Goal: Find specific fact: Find specific fact

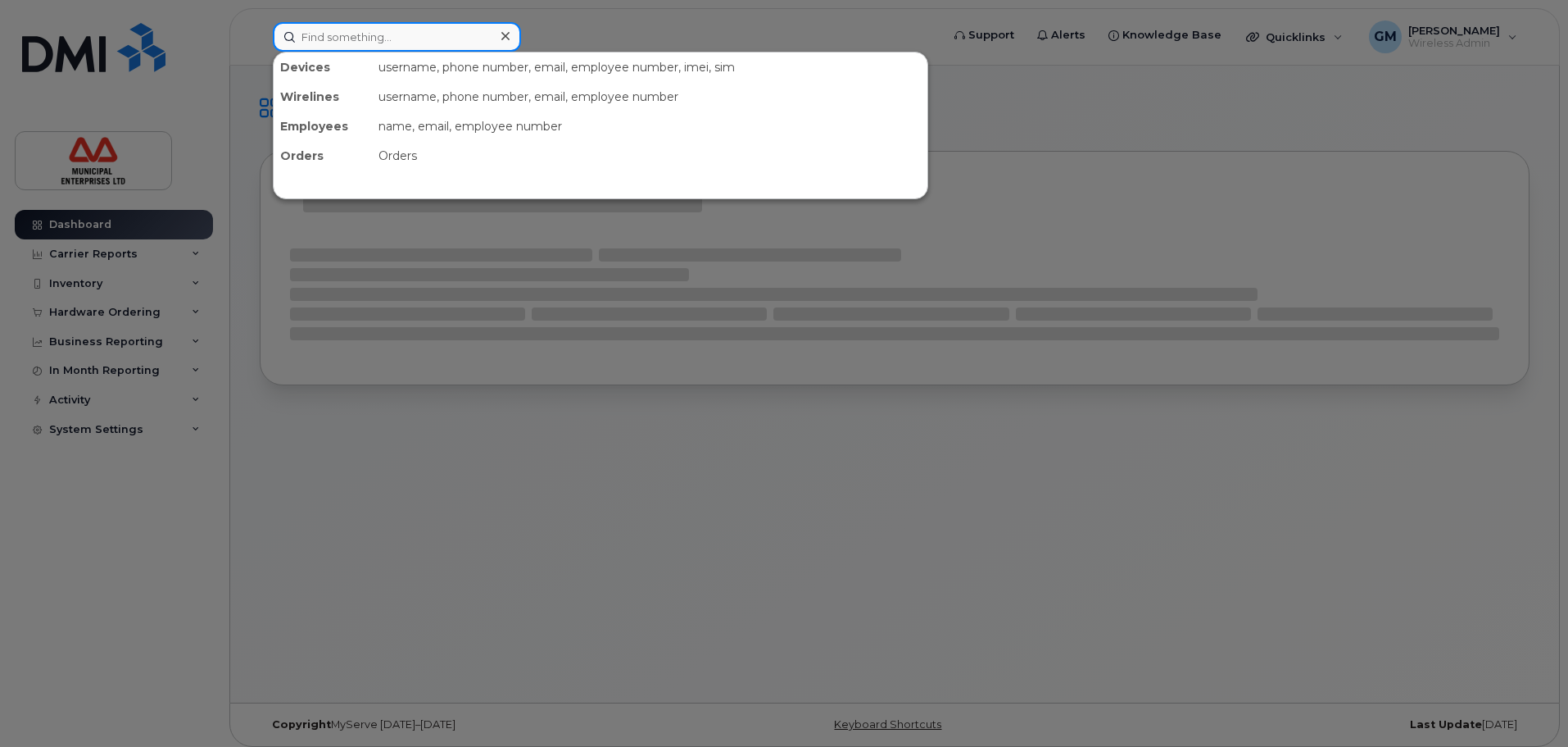
click at [481, 33] on input at bounding box center [397, 37] width 248 height 29
paste input "782-409-5507"
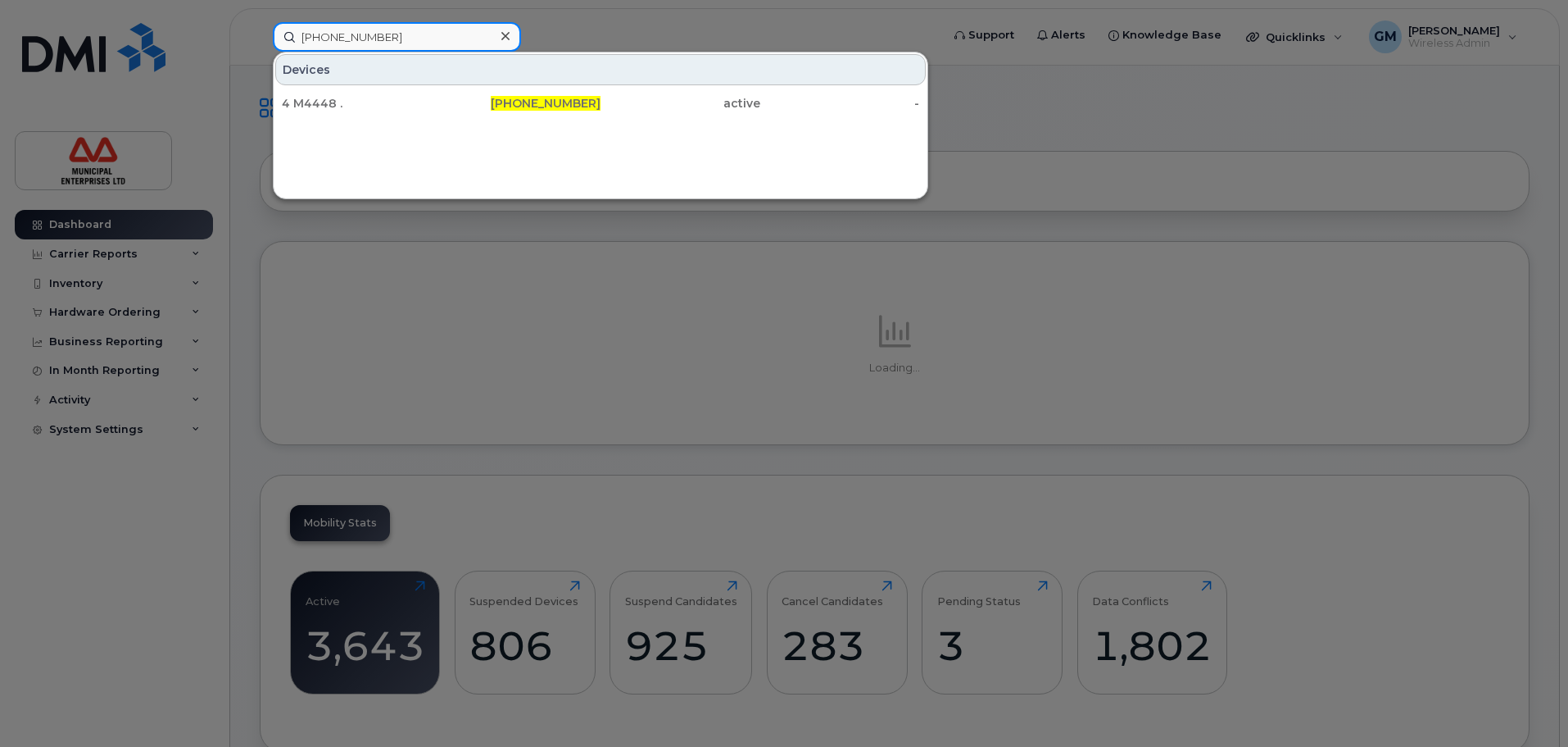
type input "[PHONE_NUMBER]"
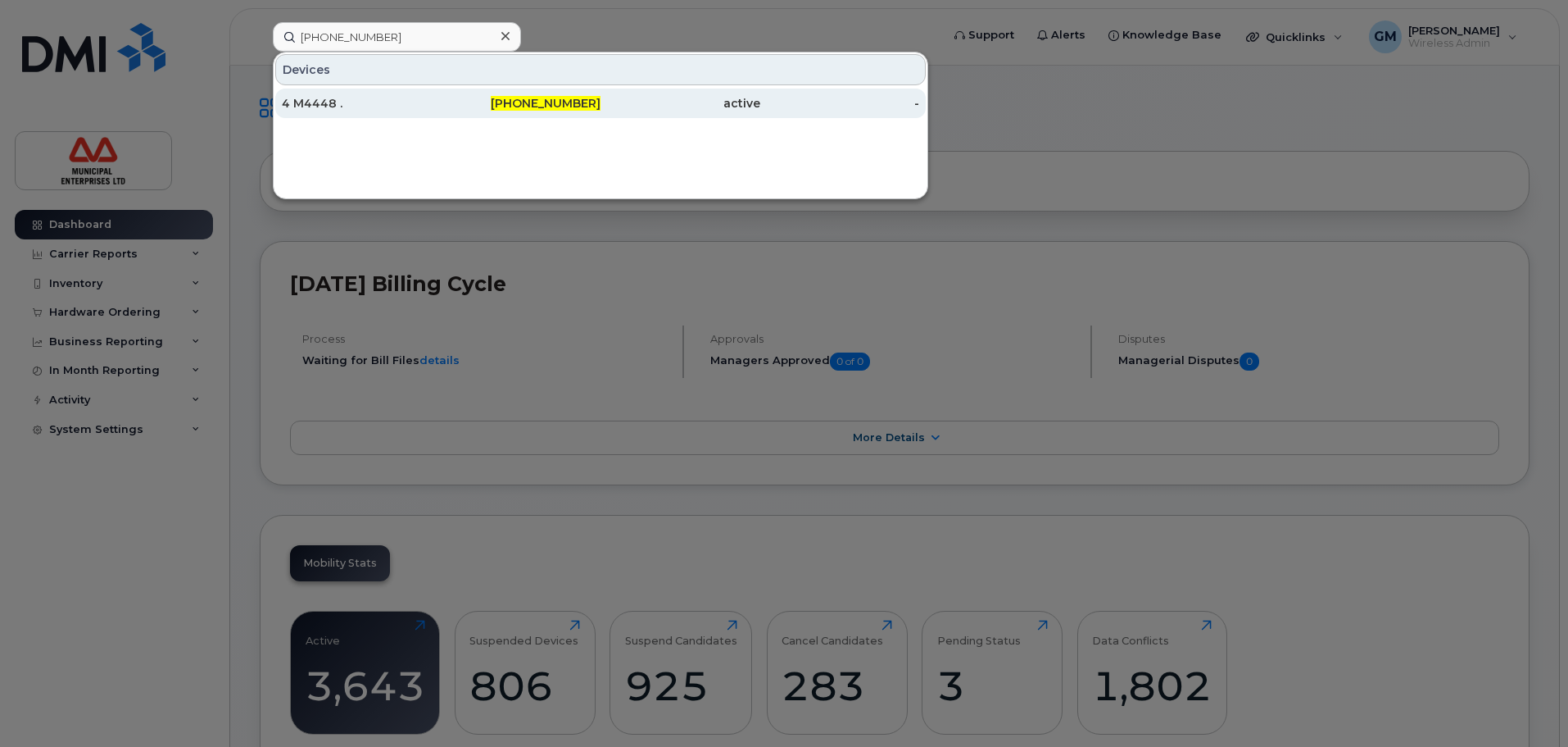
click at [425, 99] on div "4 M4448 ." at bounding box center [361, 104] width 160 height 16
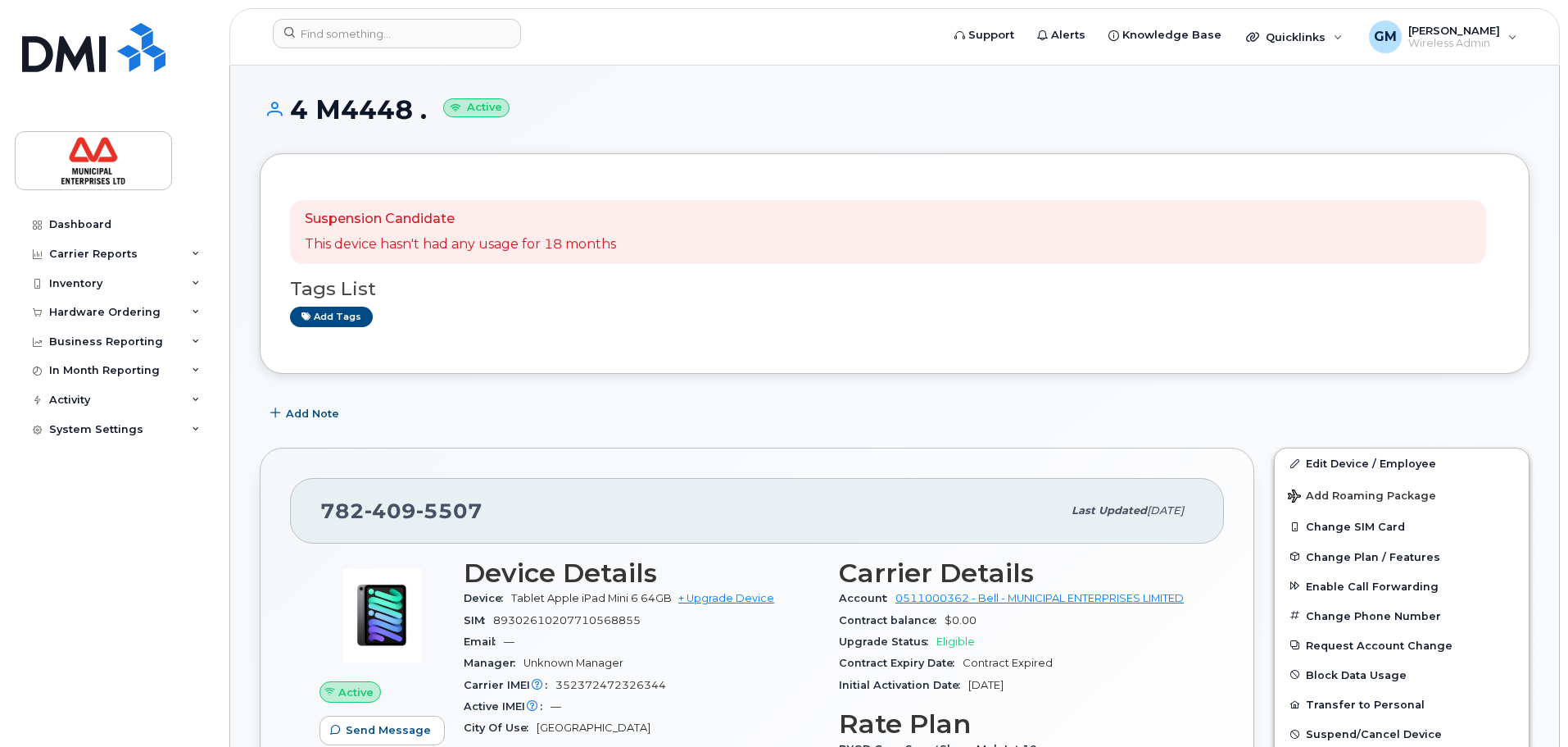
scroll to position [82, 0]
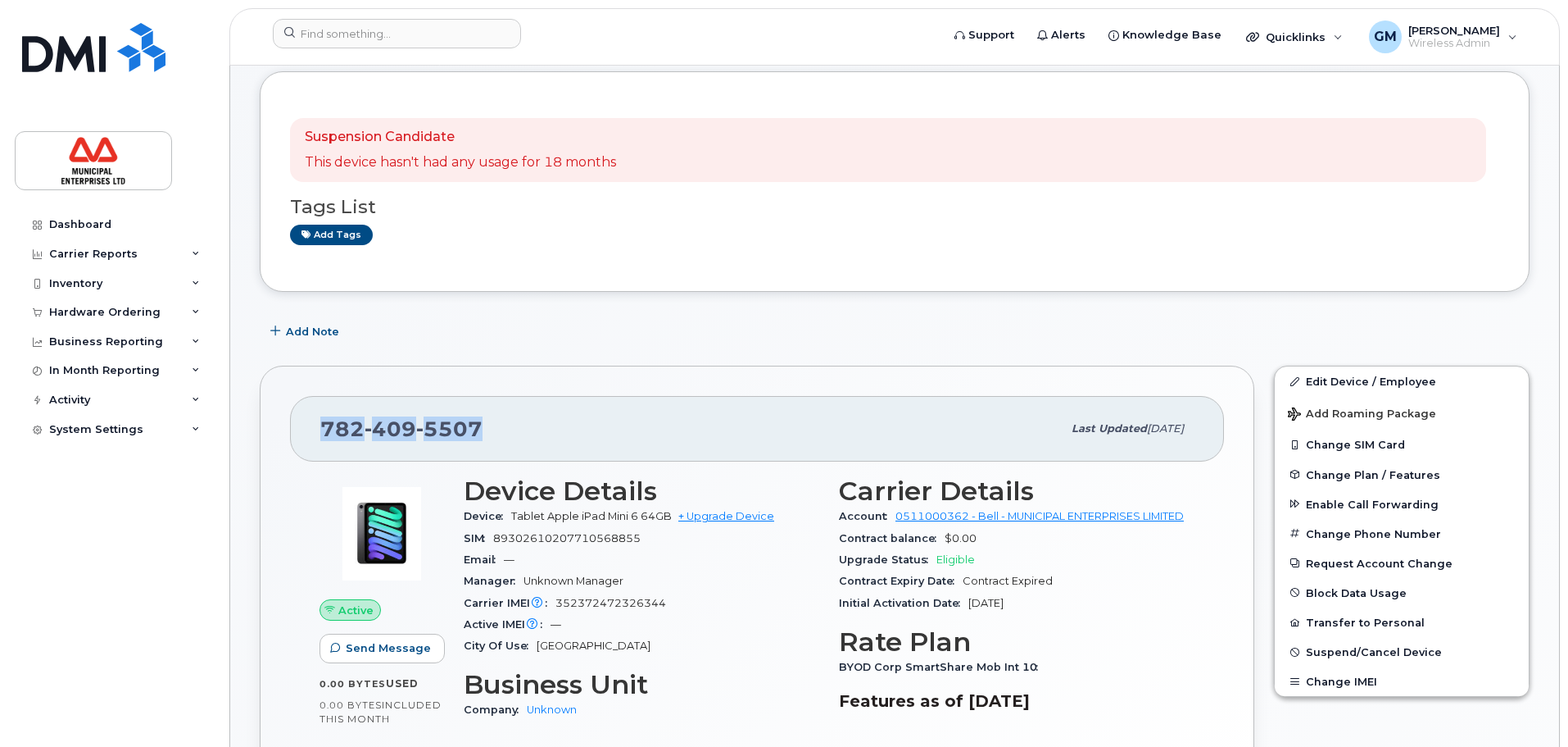
drag, startPoint x: 534, startPoint y: 427, endPoint x: 309, endPoint y: 425, distance: 225.0
click at [309, 425] on div "782 409 5507 Last updated Jun 03, 2024" at bounding box center [756, 428] width 934 height 65
copy span "782 409 5507"
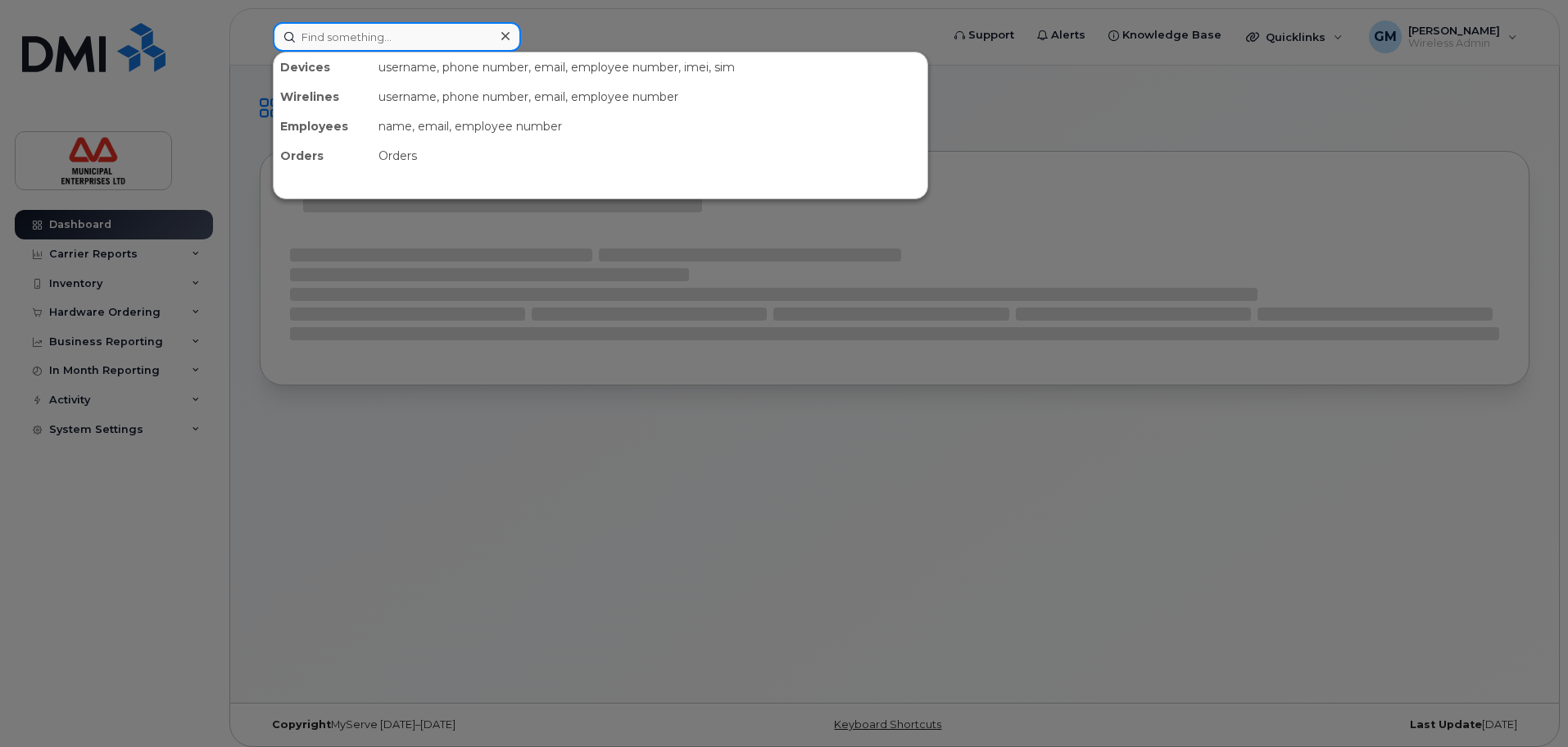
click at [351, 42] on input at bounding box center [397, 37] width 248 height 29
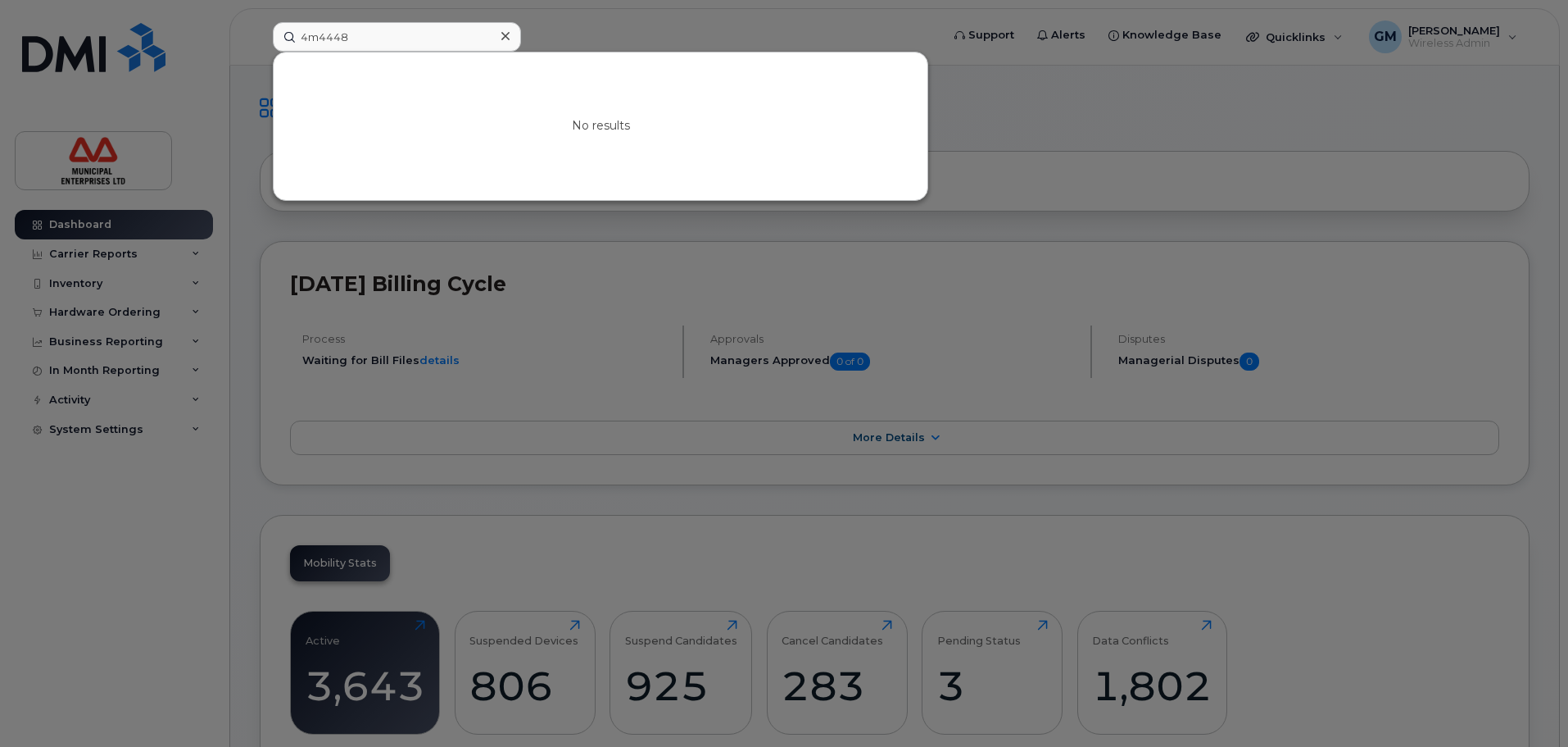
click at [514, 303] on div at bounding box center [784, 373] width 1568 height 747
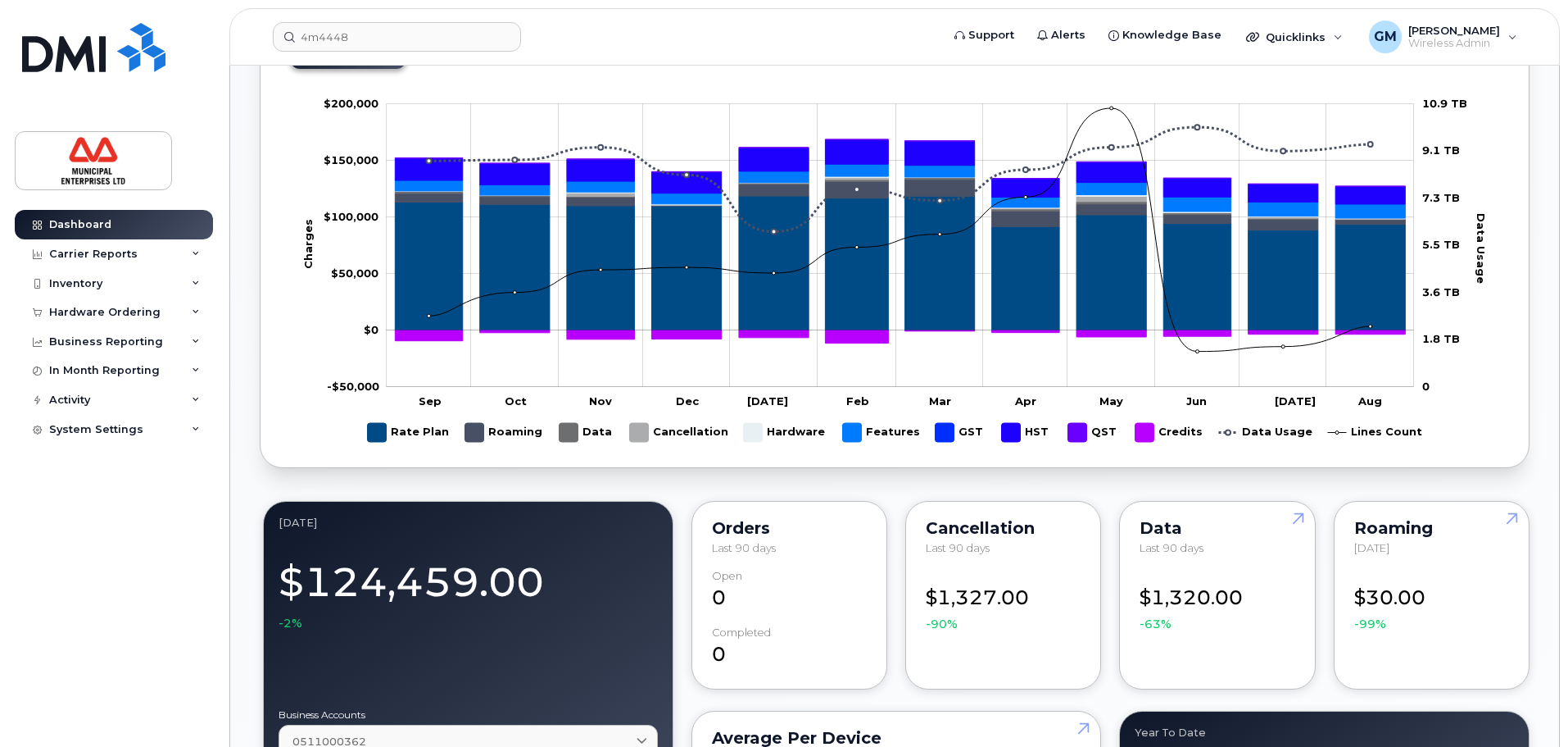
scroll to position [328, 0]
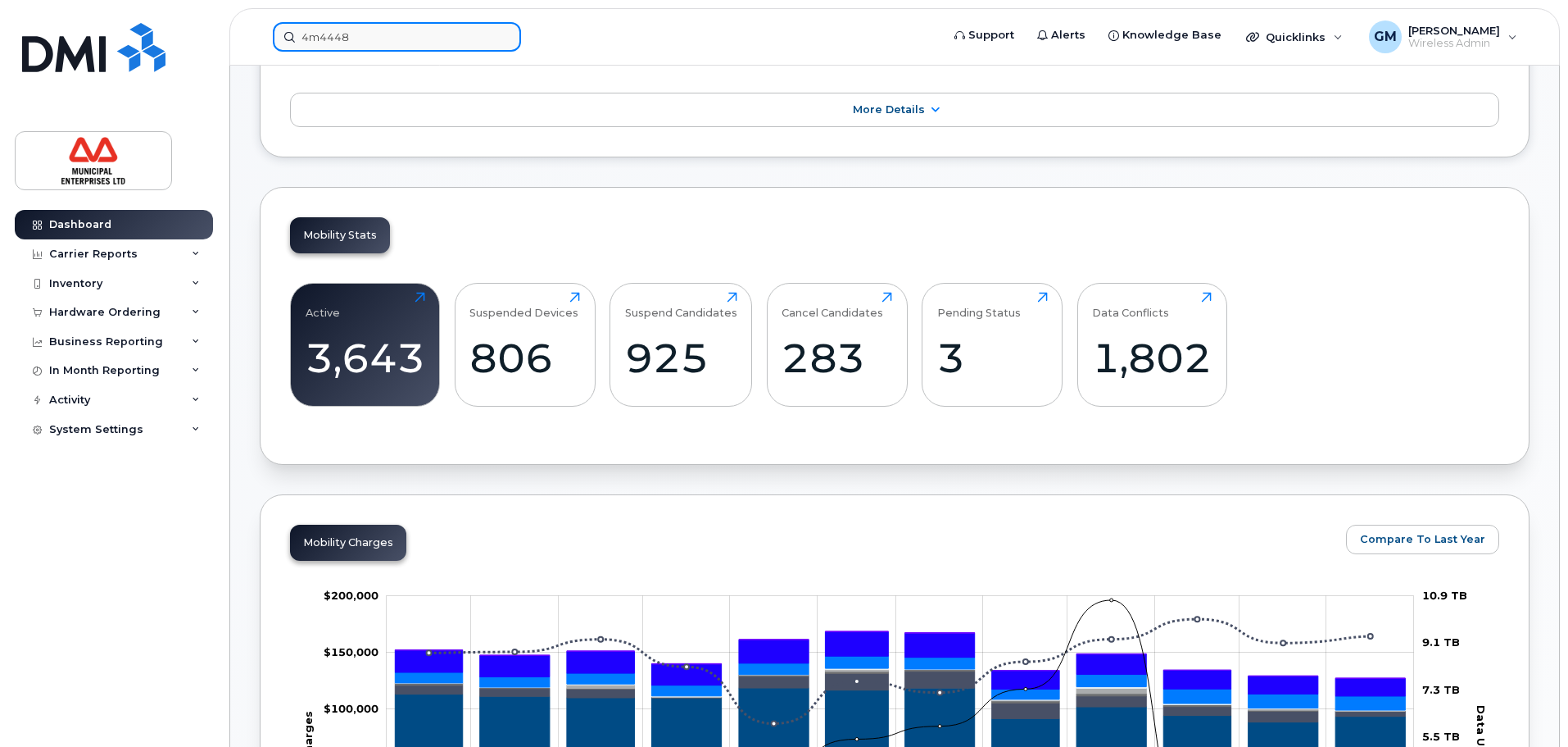
click at [384, 43] on input "4m4448" at bounding box center [397, 37] width 248 height 29
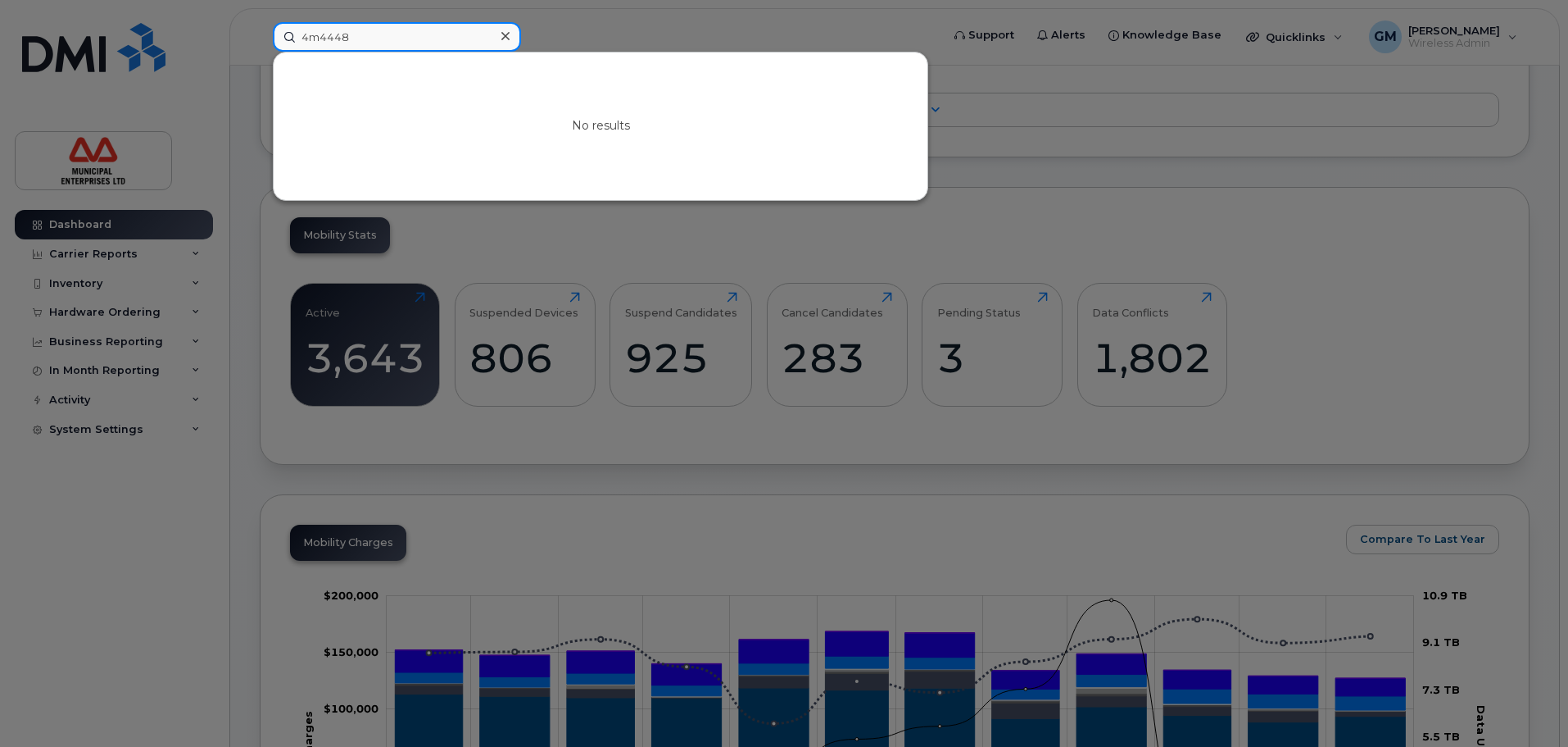
click at [384, 43] on input "4m4448" at bounding box center [397, 37] width 248 height 29
click at [422, 37] on input "4m4448" at bounding box center [397, 37] width 248 height 29
click at [325, 35] on input "4m4448" at bounding box center [397, 37] width 248 height 29
click at [308, 29] on input "4m 4448" at bounding box center [397, 37] width 248 height 29
click at [329, 31] on input "4 m 4448" at bounding box center [397, 37] width 248 height 29
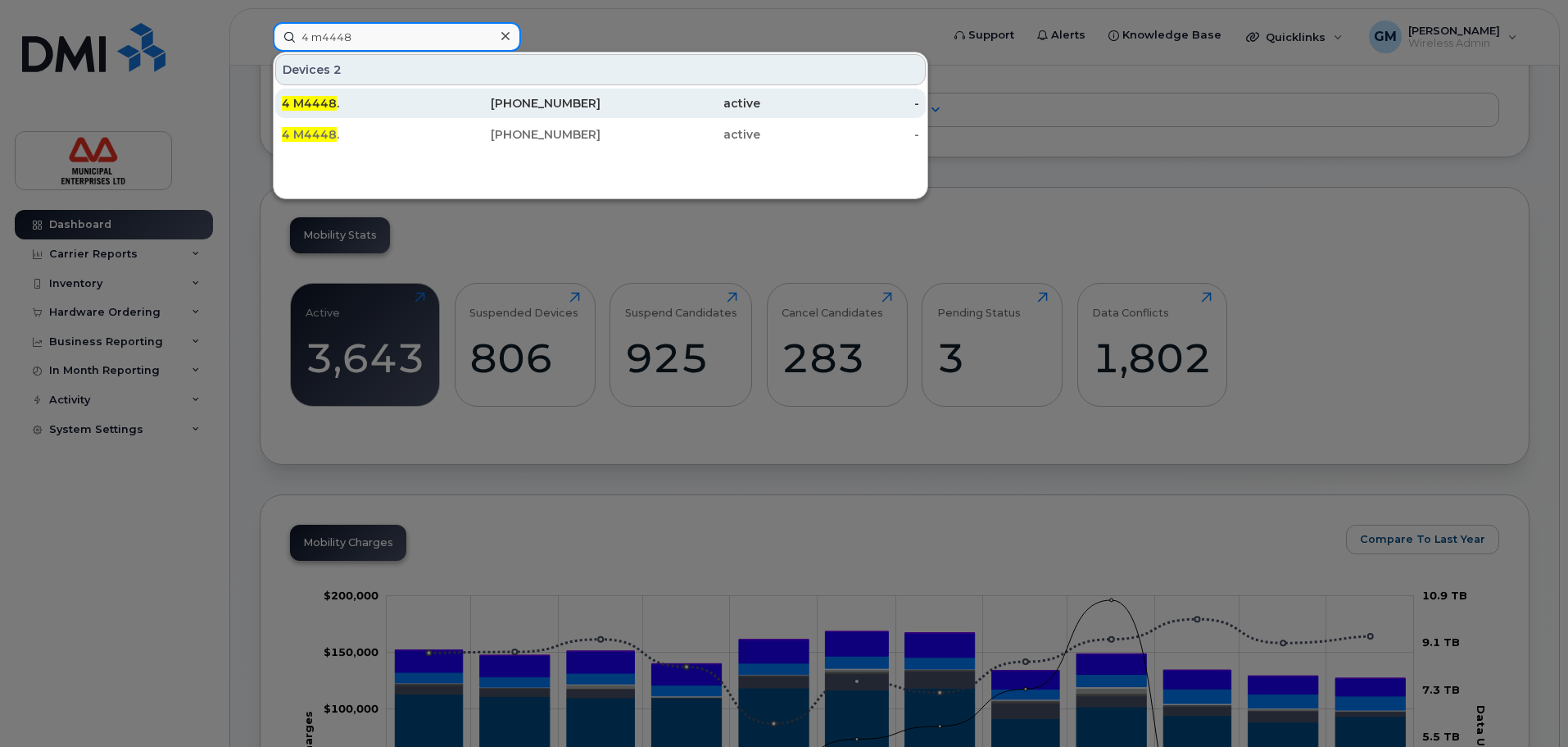
type input "4 m4448"
click at [336, 107] on div "4 M4448 ." at bounding box center [361, 104] width 160 height 16
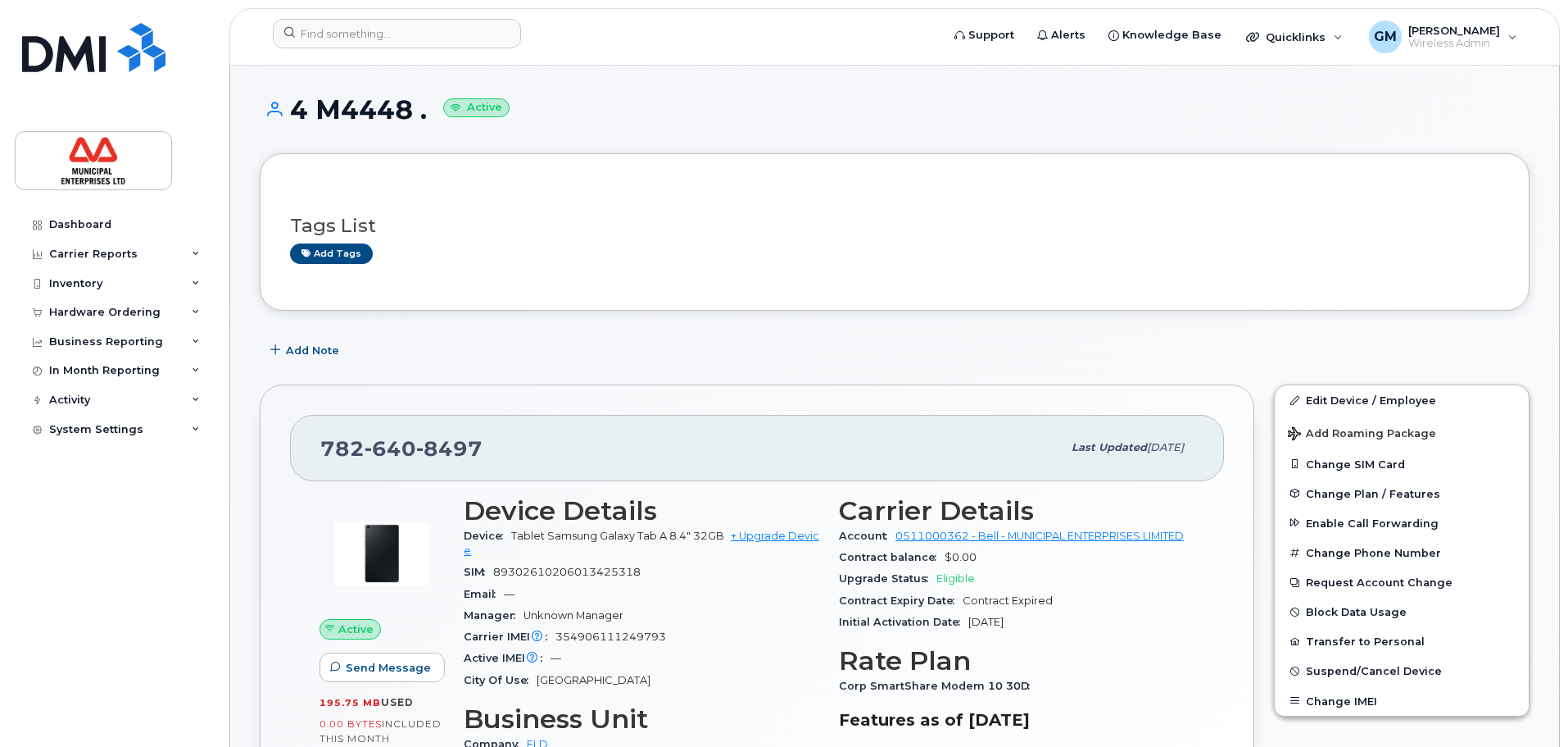
click at [340, 17] on header "Support Alerts Knowledge Base Quicklinks Suspend / Cancel Device Change SIM Car…" at bounding box center [895, 37] width 1331 height 57
click at [344, 25] on input at bounding box center [397, 33] width 248 height 29
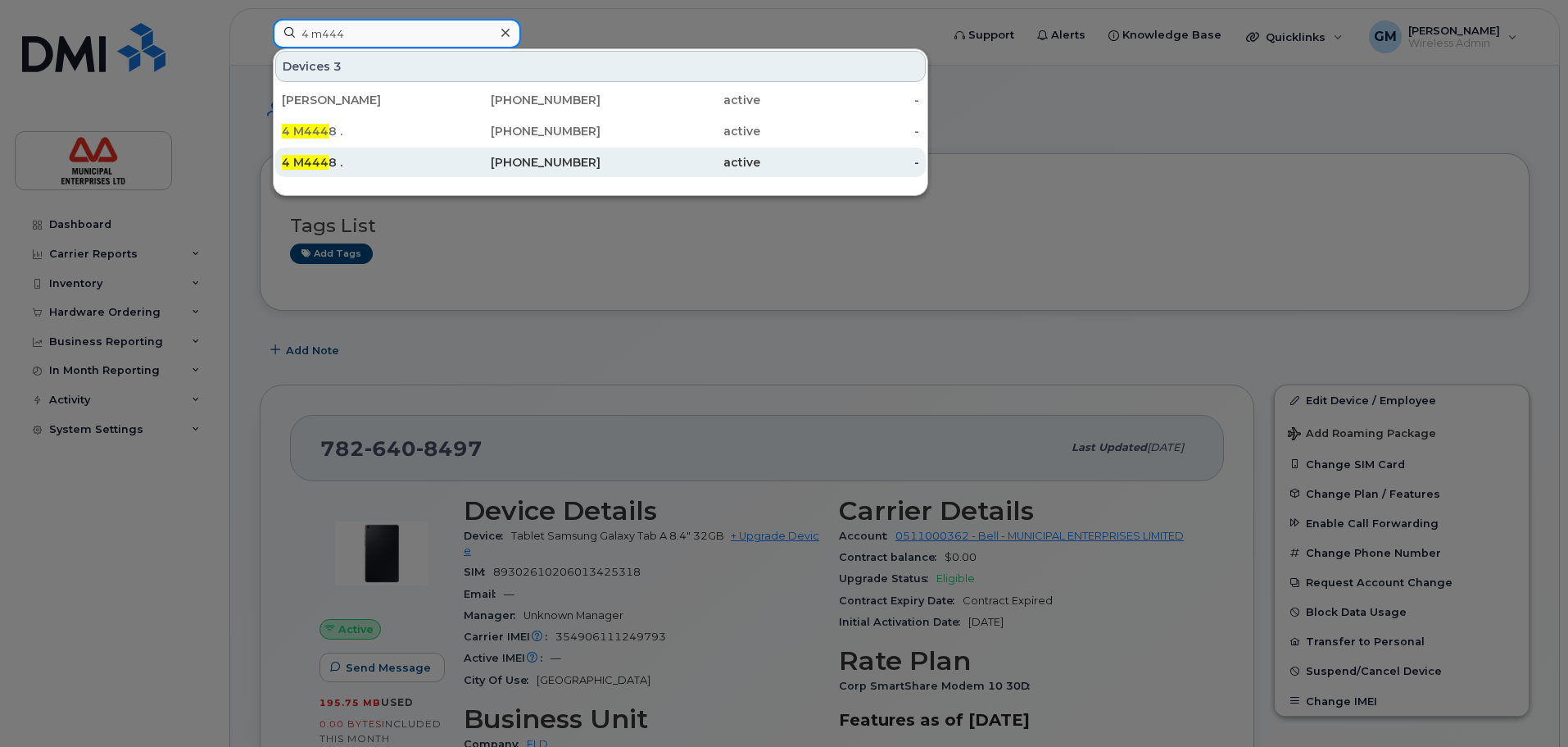
type input "4 m444"
click at [351, 156] on div "4 M444 8 ." at bounding box center [361, 162] width 160 height 16
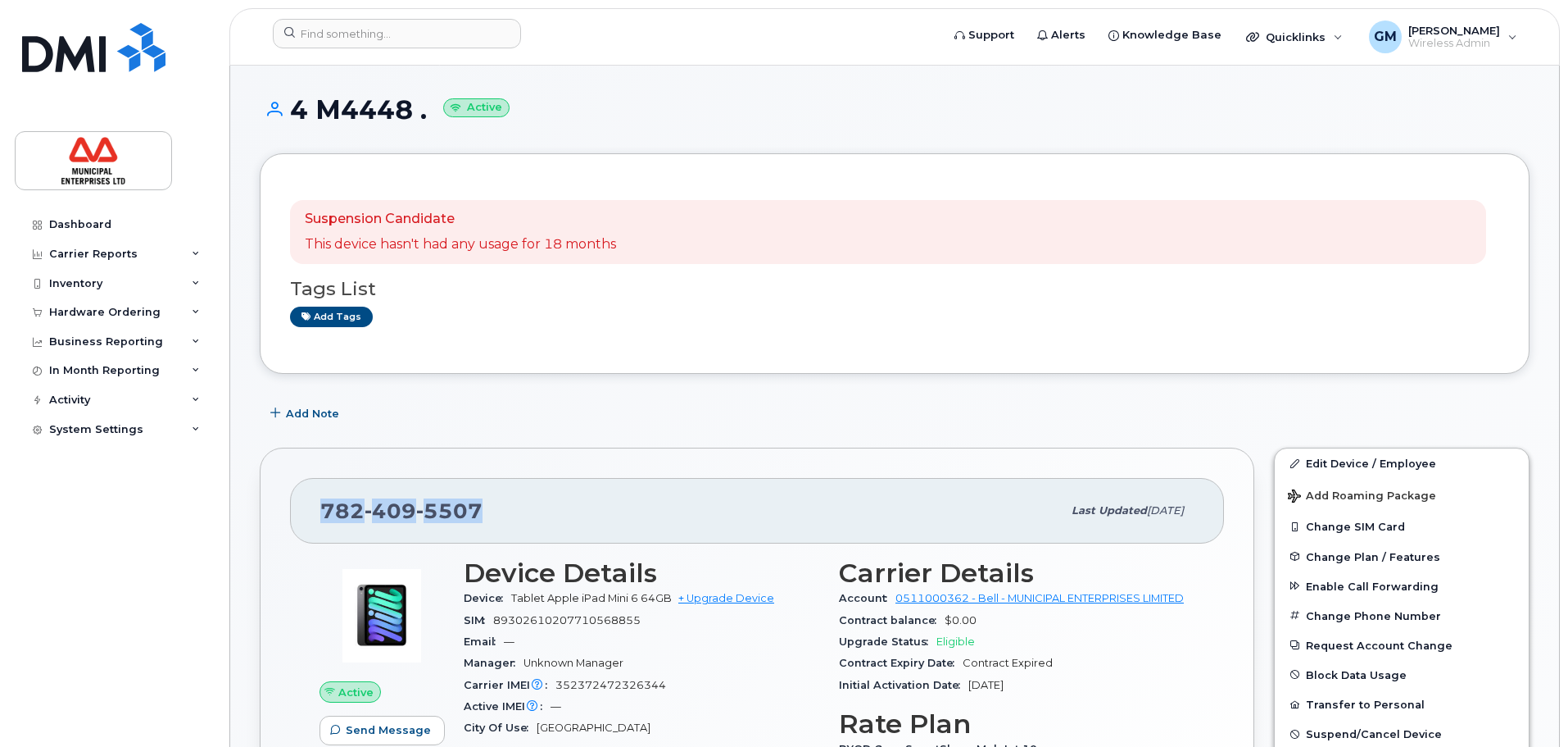
drag, startPoint x: 527, startPoint y: 508, endPoint x: 299, endPoint y: 508, distance: 228.0
click at [299, 508] on div "782 409 5507 Last updated Jun 03, 2024" at bounding box center [756, 510] width 934 height 65
copy span "782 409 5507"
